Goal: Check status: Check status

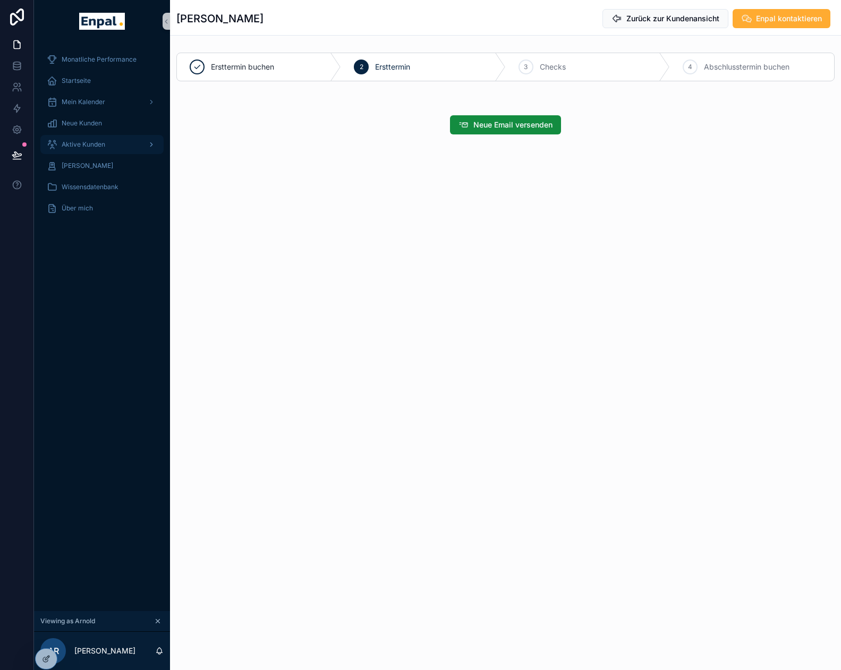
click at [119, 143] on div "Aktive Kunden" at bounding box center [102, 144] width 111 height 17
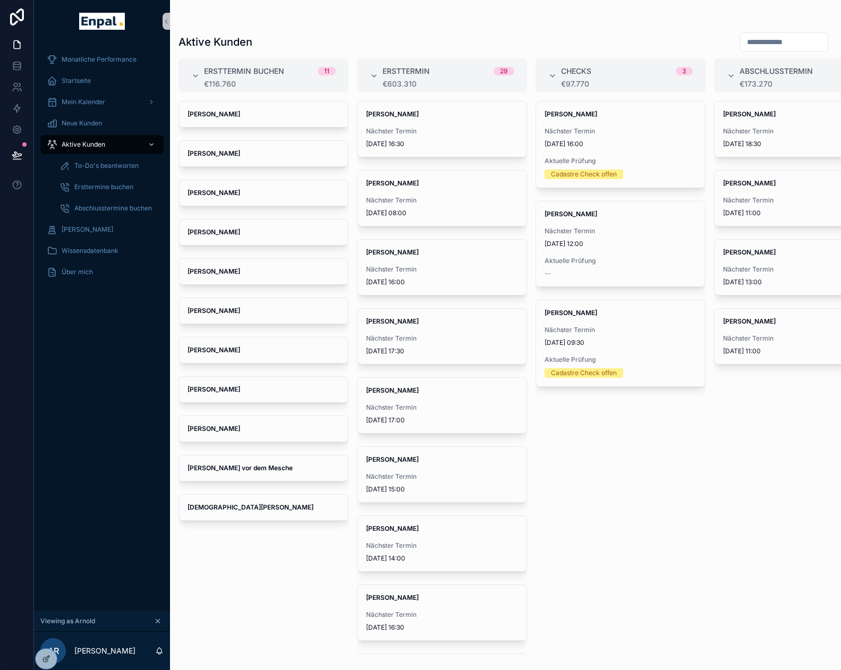
click at [667, 502] on div "[PERSON_NAME] Nächster Termin [DATE] 16:00 Aktuelle Prüfung Cadastre Check offe…" at bounding box center [621, 379] width 170 height 556
click at [788, 44] on input "scrollable content" at bounding box center [784, 42] width 87 height 15
click at [752, 41] on input "scrollable content" at bounding box center [784, 42] width 87 height 15
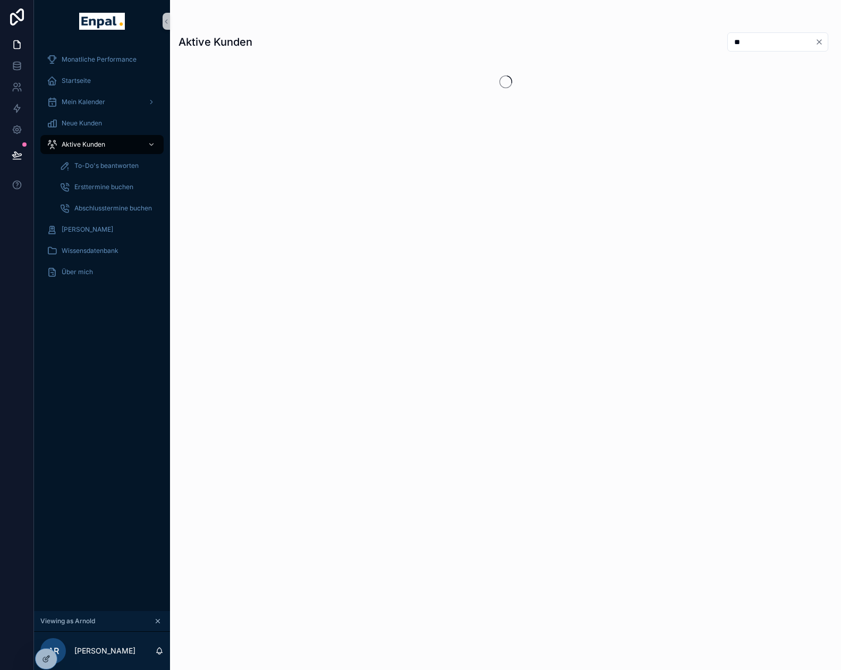
type input "*"
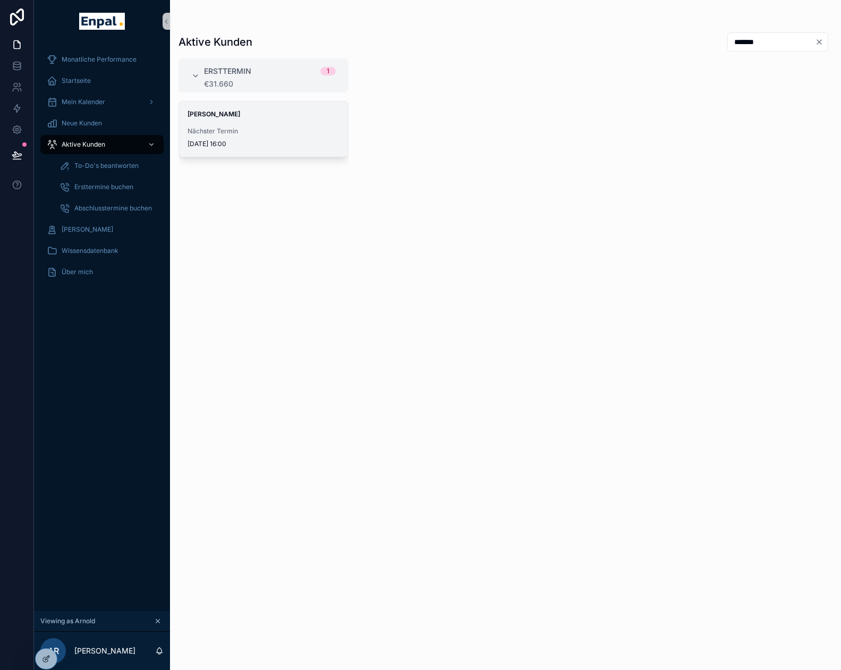
type input "*******"
click at [235, 130] on span "Nächster Termin" at bounding box center [264, 131] width 152 height 9
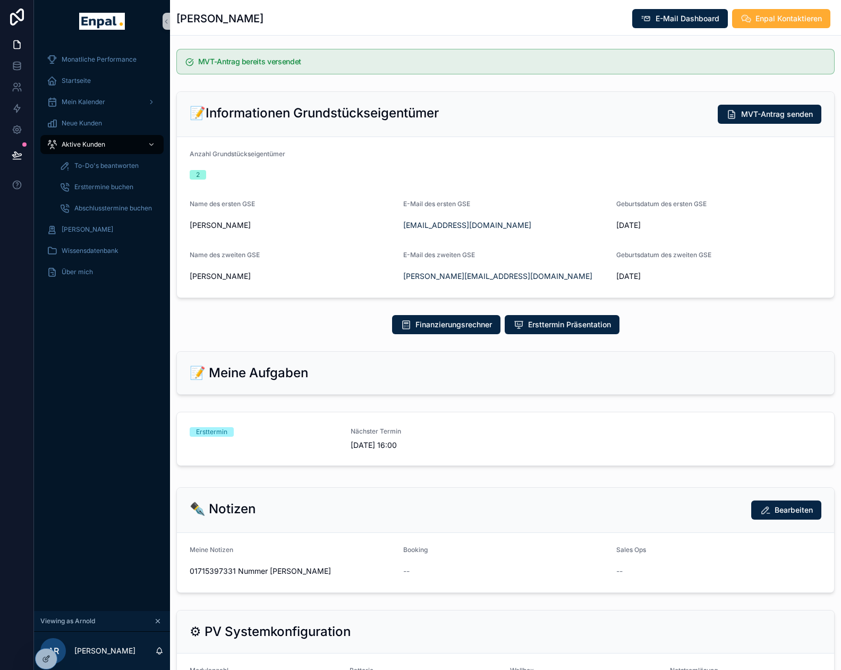
scroll to position [372, 0]
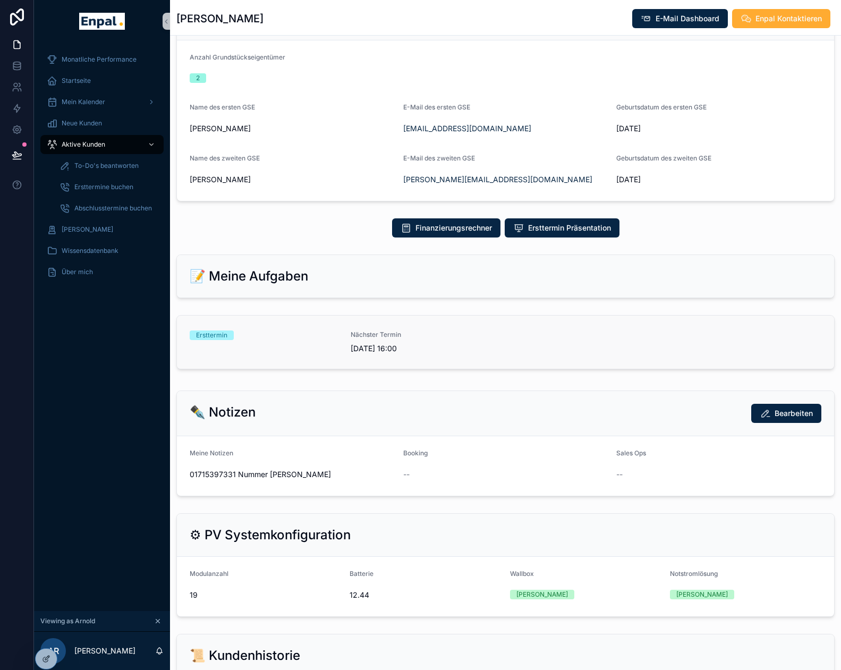
click at [369, 351] on div "Nächster Termin [DATE] 16:00" at bounding box center [425, 342] width 148 height 23
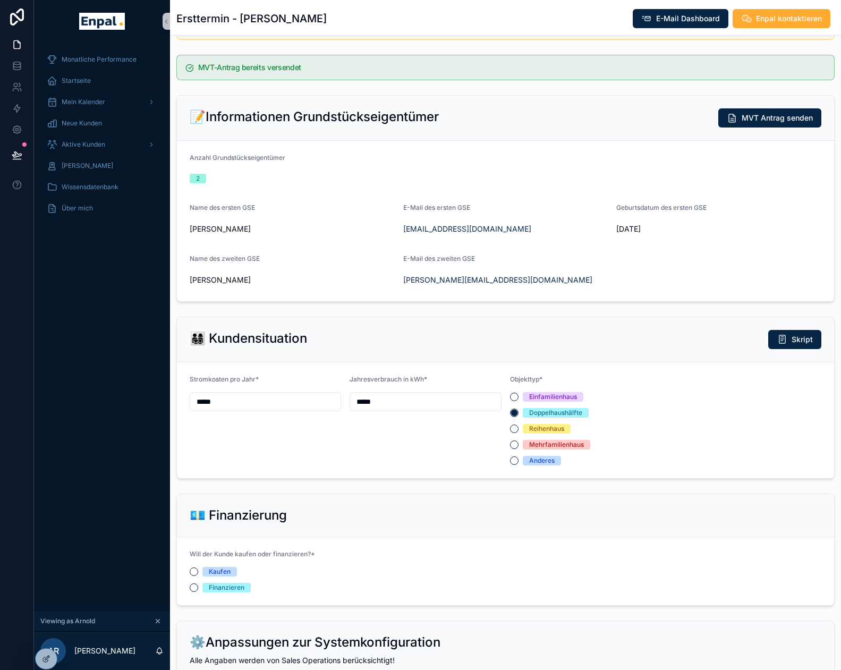
scroll to position [319, 0]
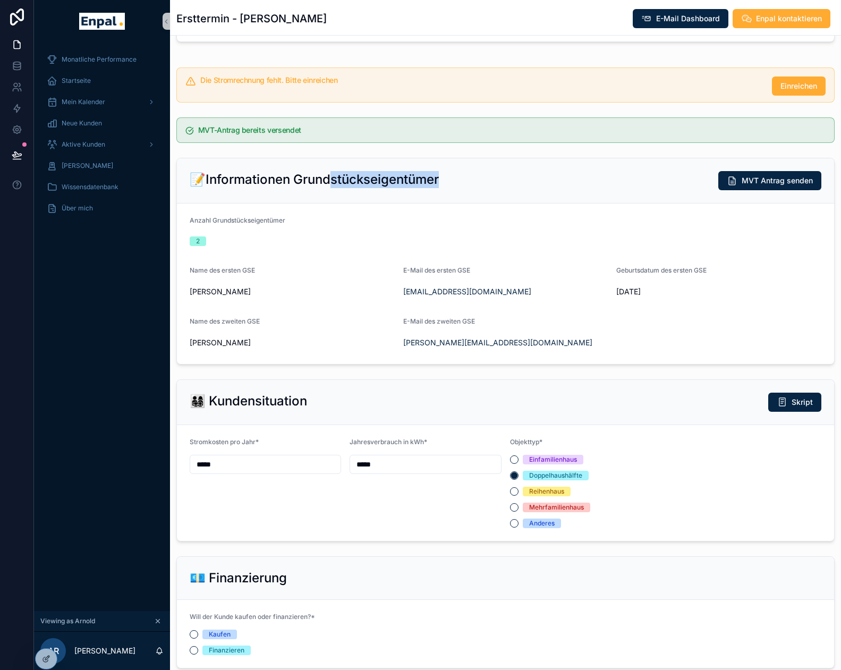
drag, startPoint x: 334, startPoint y: 187, endPoint x: 456, endPoint y: 197, distance: 122.1
click at [456, 190] on div "📝Informationen Grundstückseigentümer MVT Antrag senden" at bounding box center [506, 180] width 632 height 19
drag, startPoint x: 456, startPoint y: 197, endPoint x: 383, endPoint y: 197, distance: 72.8
click at [383, 188] on h2 "📝Informationen Grundstückseigentümer" at bounding box center [314, 179] width 249 height 17
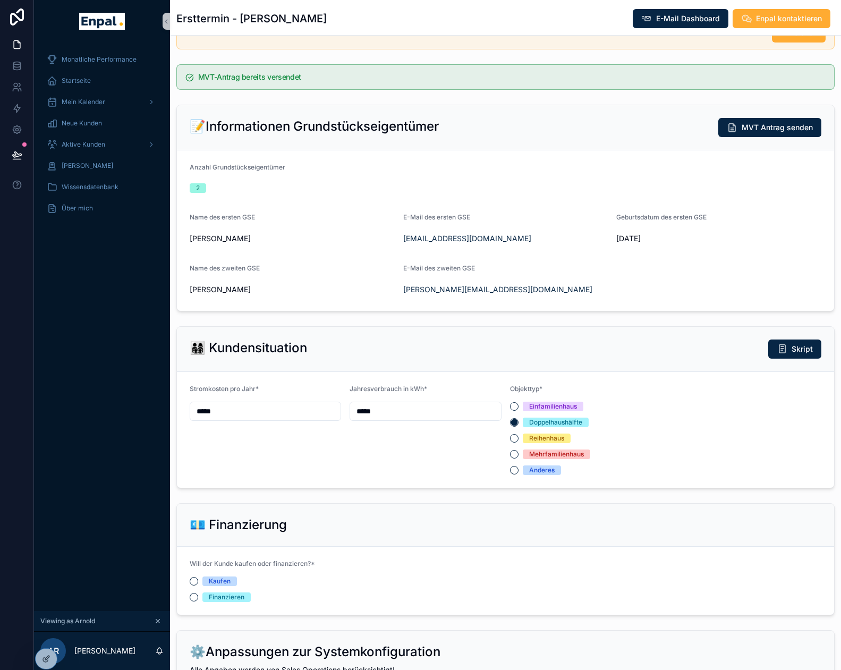
scroll to position [425, 0]
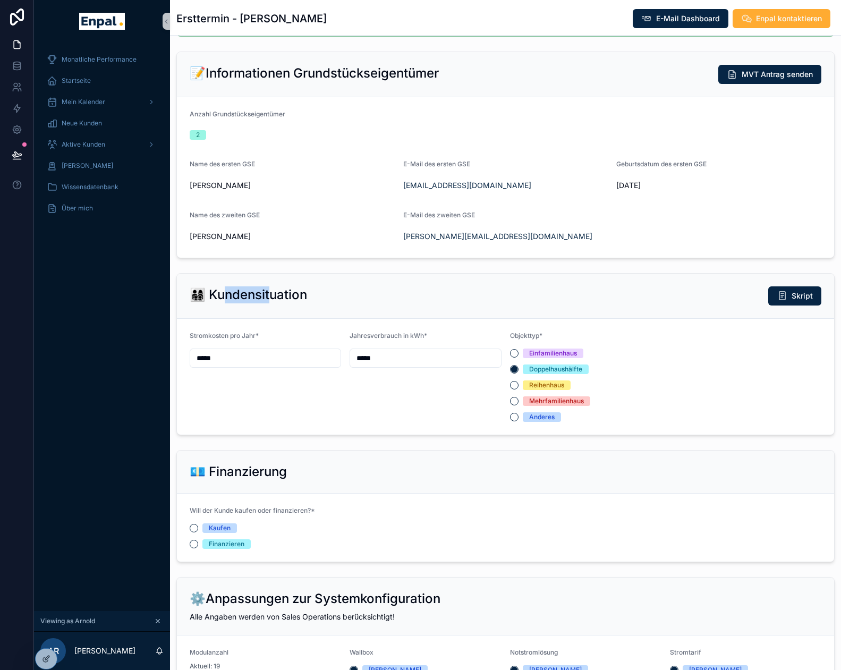
drag, startPoint x: 225, startPoint y: 312, endPoint x: 272, endPoint y: 311, distance: 47.3
click at [272, 303] on h2 "👨‍👩‍👧‍👦 Kundensituation" at bounding box center [248, 294] width 117 height 17
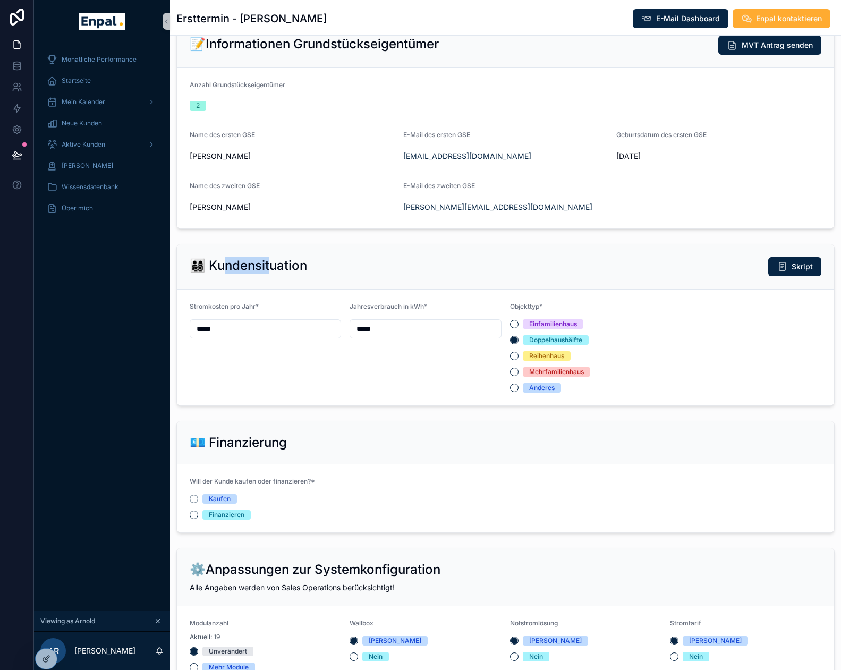
scroll to position [478, 0]
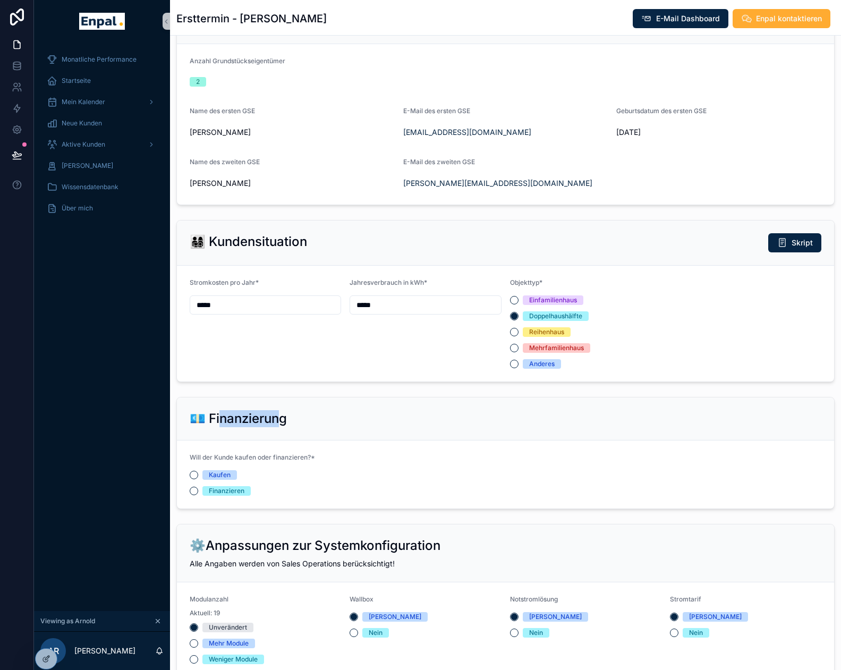
drag, startPoint x: 224, startPoint y: 425, endPoint x: 281, endPoint y: 428, distance: 56.9
click at [281, 427] on h2 "💶 Finanzierung" at bounding box center [238, 418] width 97 height 17
drag, startPoint x: 281, startPoint y: 428, endPoint x: 274, endPoint y: 433, distance: 8.8
click at [274, 427] on h2 "💶 Finanzierung" at bounding box center [238, 418] width 97 height 17
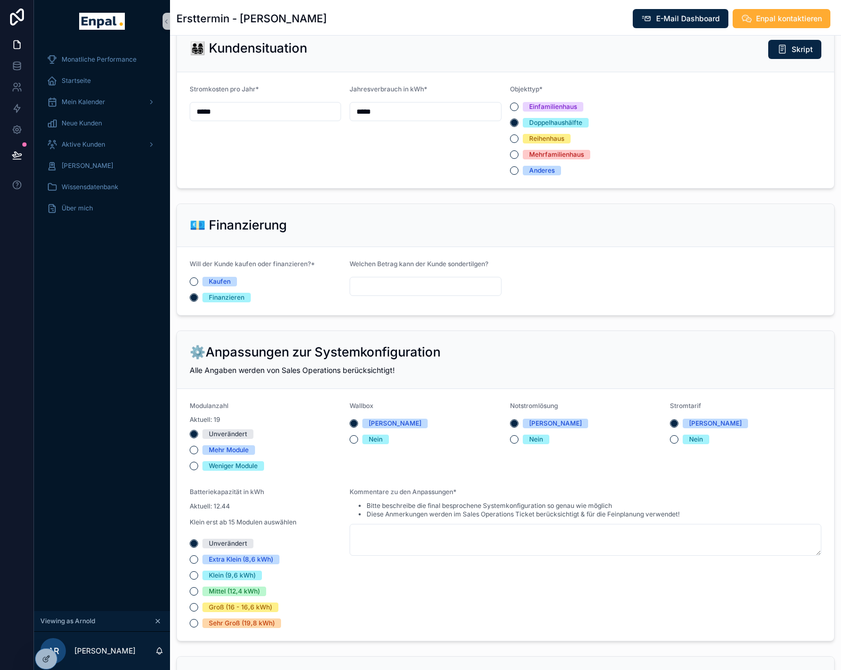
scroll to position [691, 0]
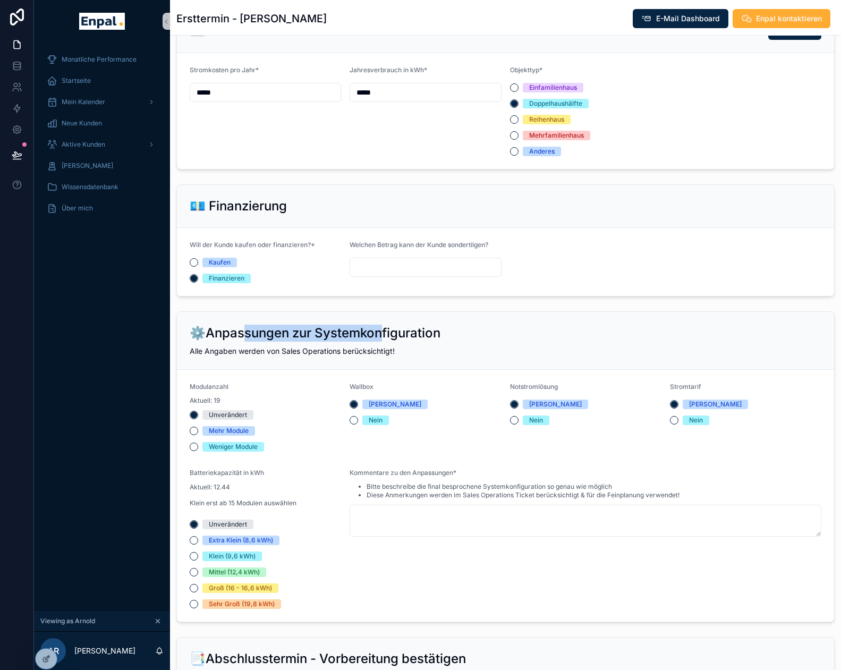
drag, startPoint x: 247, startPoint y: 351, endPoint x: 388, endPoint y: 351, distance: 141.4
click at [388, 342] on h2 "⚙️Anpassungen zur Systemkonfiguration" at bounding box center [315, 333] width 251 height 17
drag, startPoint x: 388, startPoint y: 351, endPoint x: 356, endPoint y: 350, distance: 32.4
click at [356, 342] on h2 "⚙️Anpassungen zur Systemkonfiguration" at bounding box center [315, 333] width 251 height 17
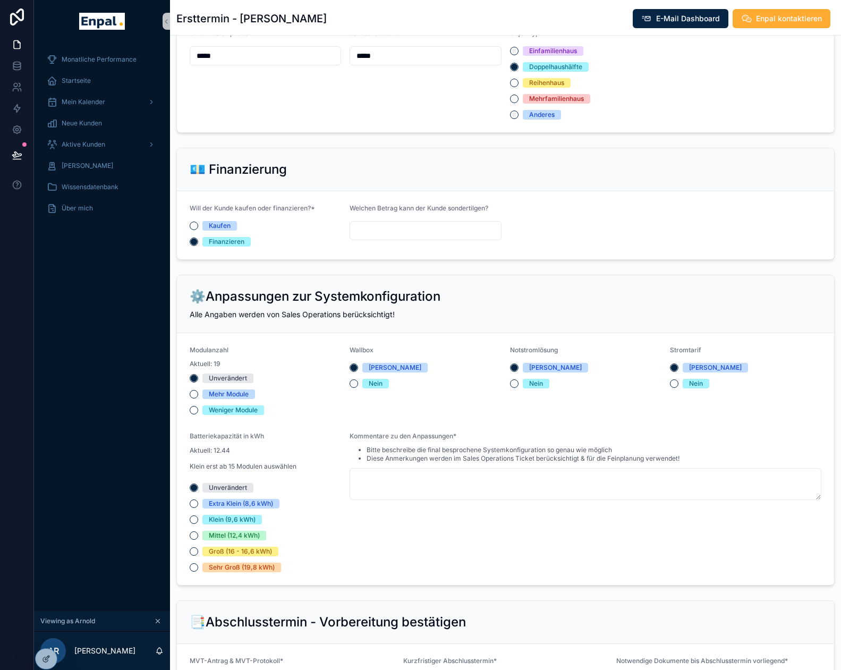
scroll to position [744, 0]
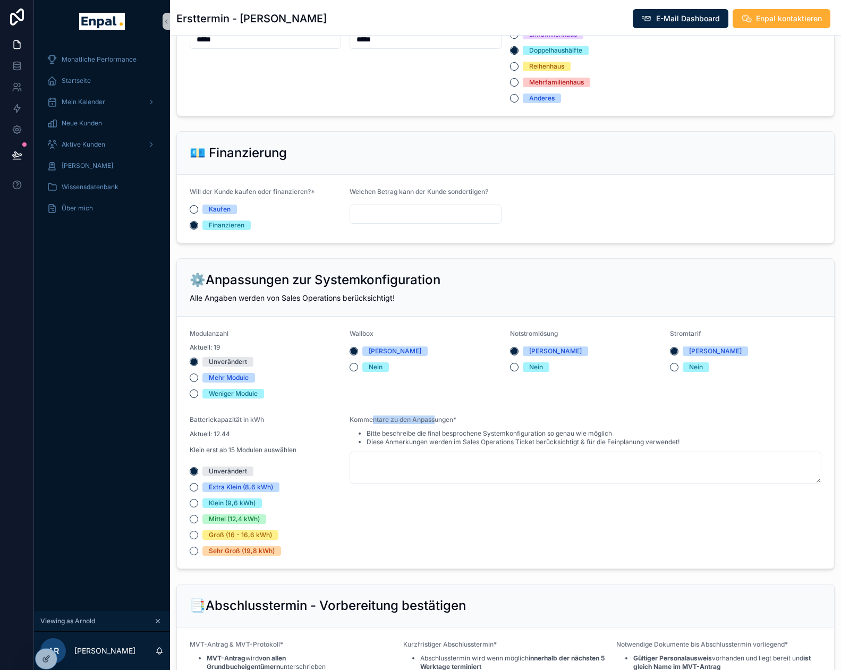
drag, startPoint x: 372, startPoint y: 429, endPoint x: 436, endPoint y: 429, distance: 64.3
click at [436, 424] on span "Kommentare zu den Anpassungen*" at bounding box center [403, 420] width 107 height 8
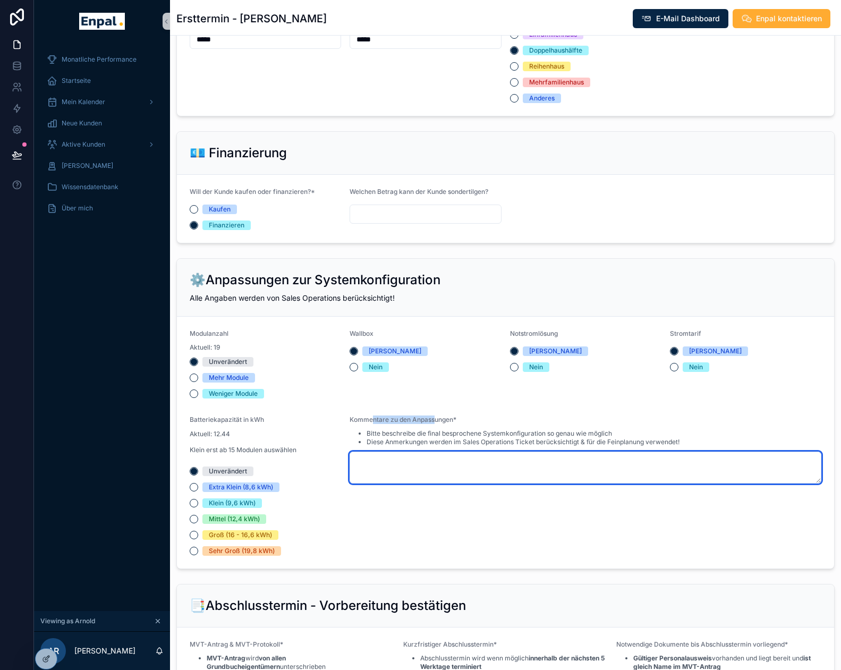
drag, startPoint x: 436, startPoint y: 429, endPoint x: 411, endPoint y: 471, distance: 49.6
click at [411, 471] on textarea "scrollable content" at bounding box center [586, 468] width 472 height 32
type input "****"
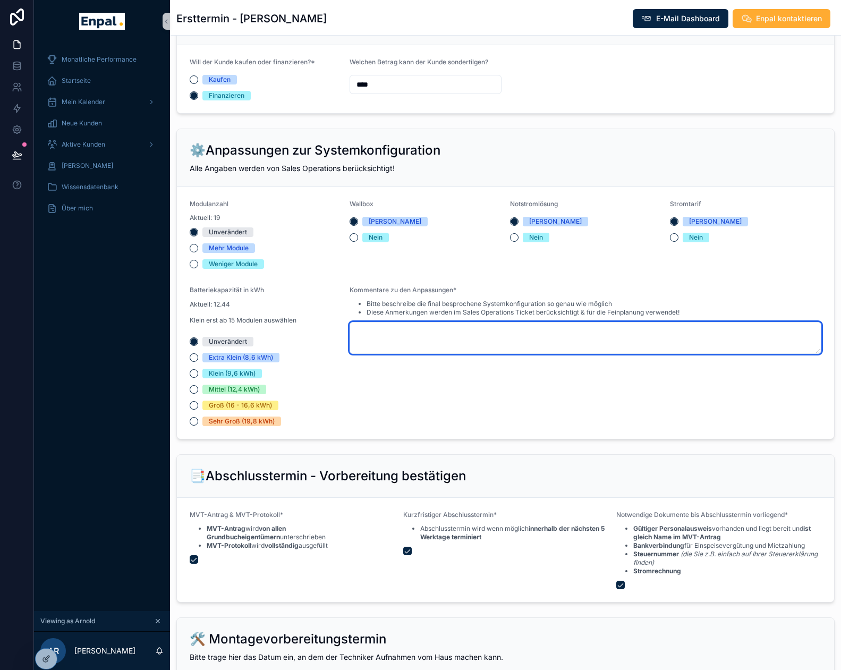
scroll to position [767, 0]
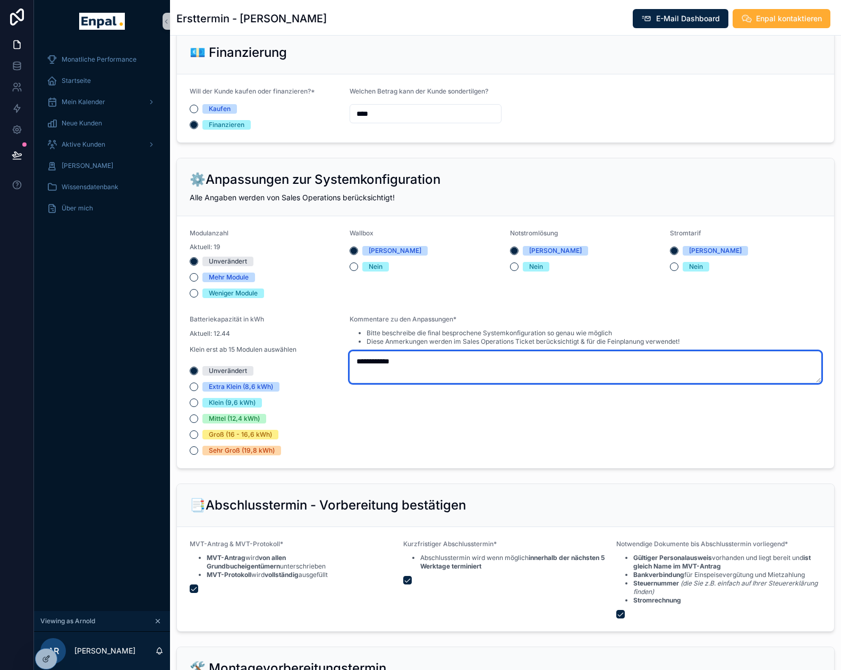
type textarea "**********"
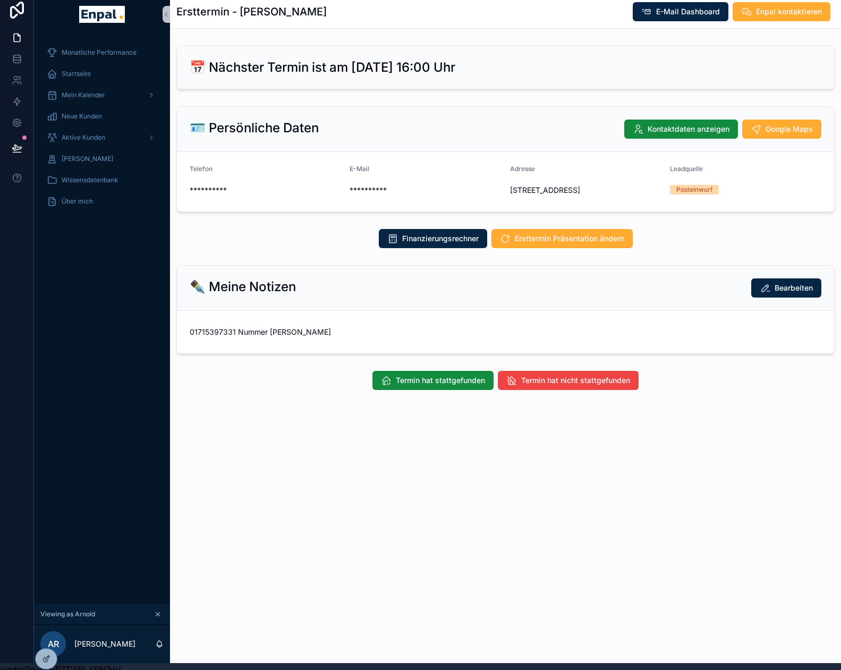
scroll to position [0, 0]
